Goal: Book appointment/travel/reservation

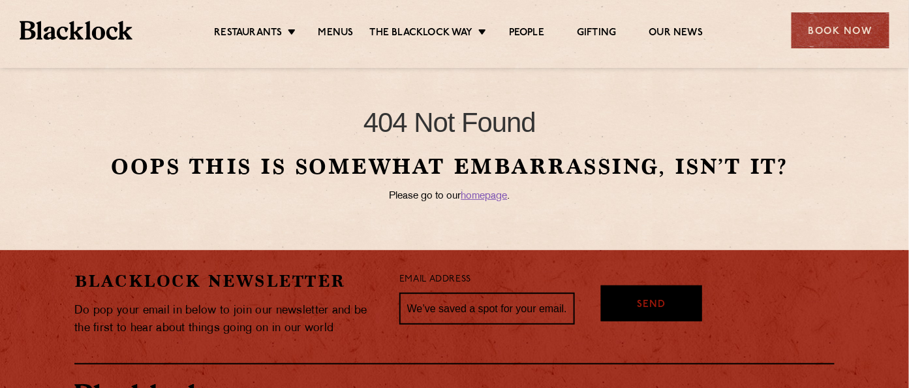
click at [64, 33] on img at bounding box center [76, 30] width 113 height 19
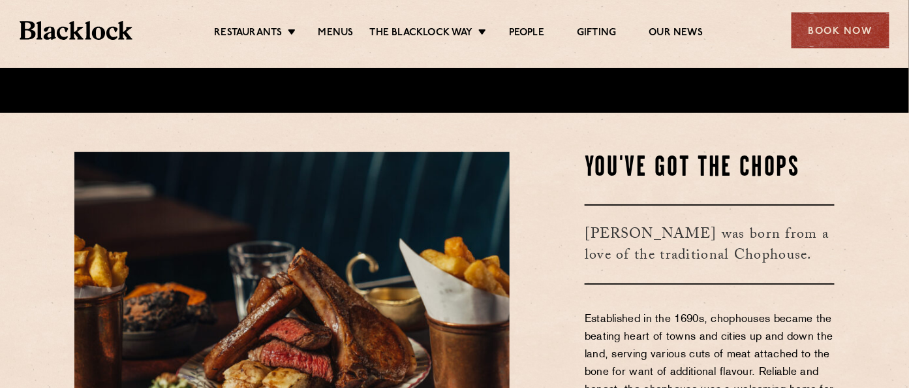
scroll to position [326, 0]
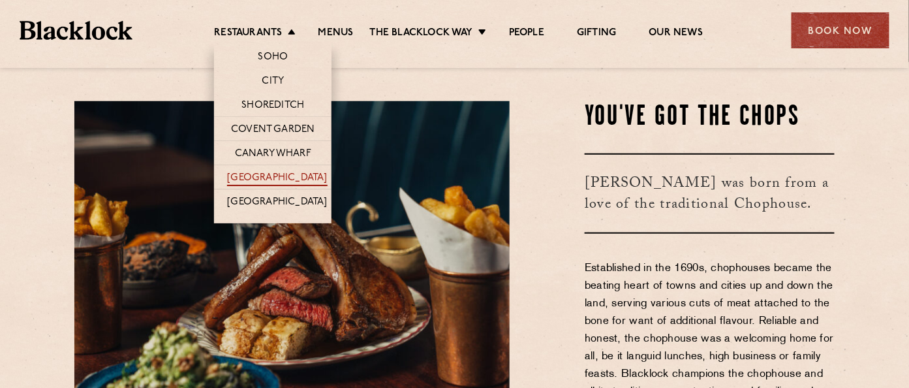
click at [282, 177] on link "[GEOGRAPHIC_DATA]" at bounding box center [277, 179] width 100 height 14
